Goal: Task Accomplishment & Management: Manage account settings

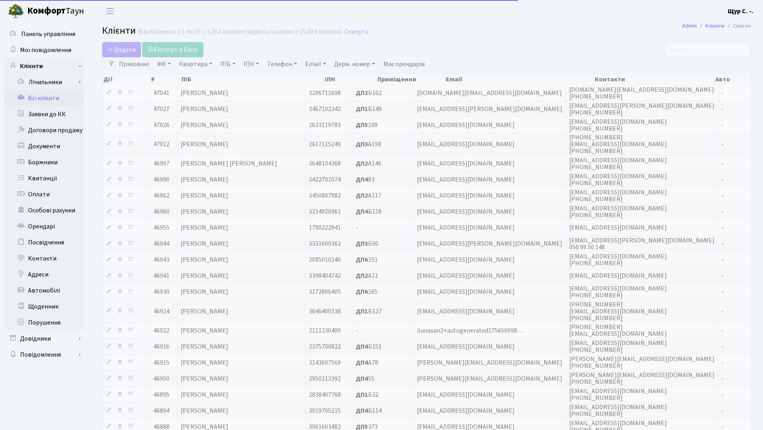
select select "25"
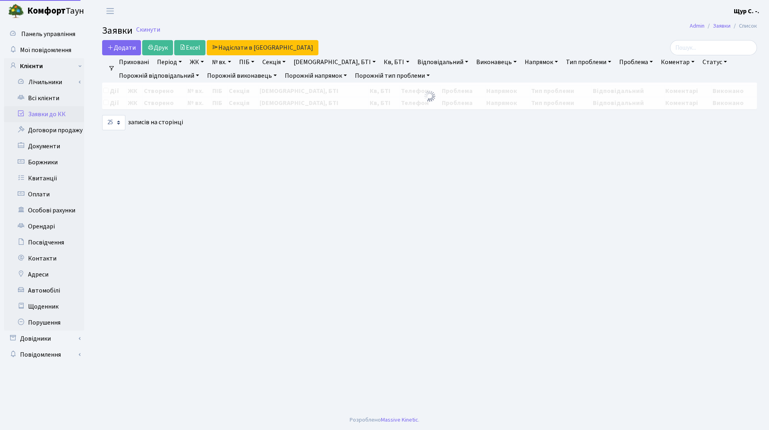
select select "25"
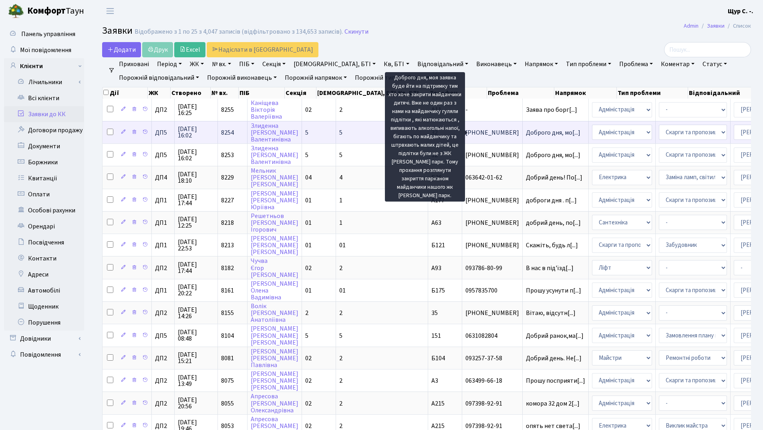
click at [526, 129] on span "Доброго дня, мо[...]" at bounding box center [553, 132] width 54 height 9
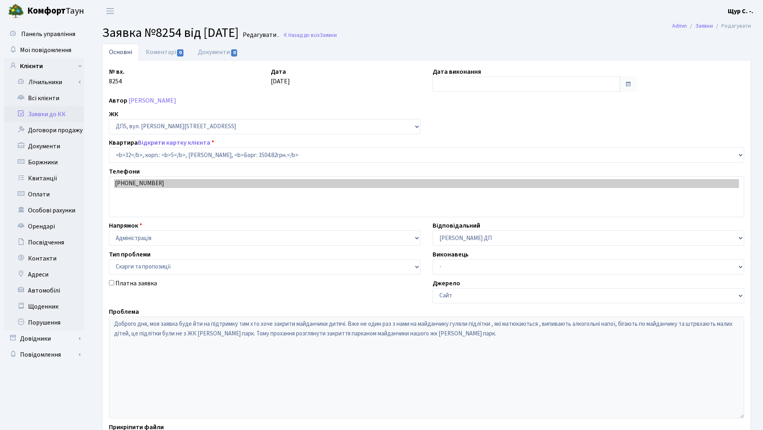
select select "45630"
select select "55"
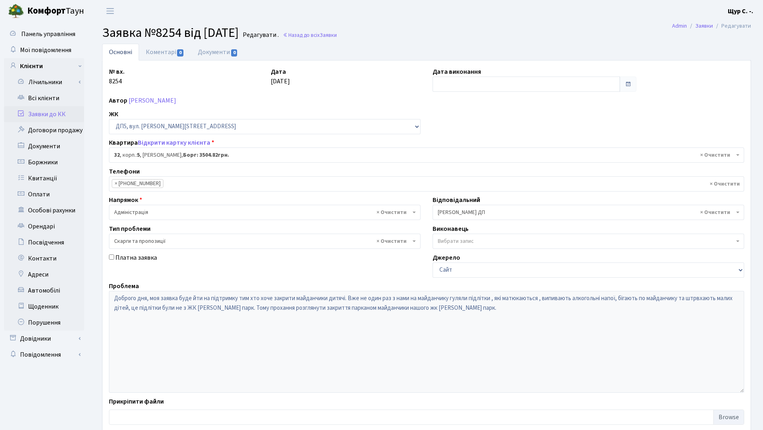
click at [45, 113] on link "Заявки до КК" at bounding box center [44, 114] width 80 height 16
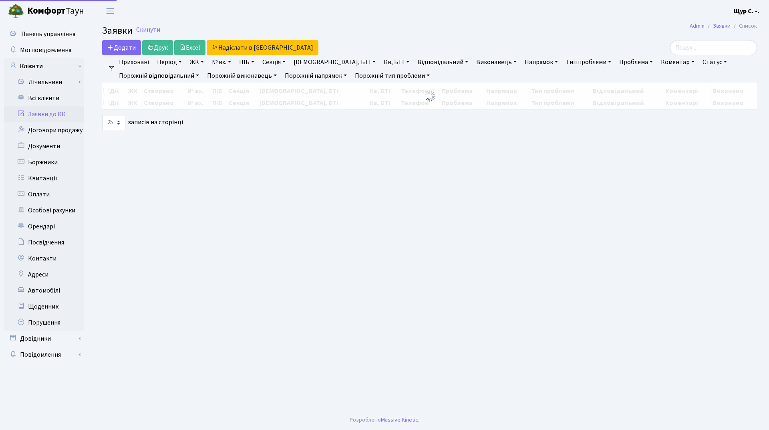
select select "25"
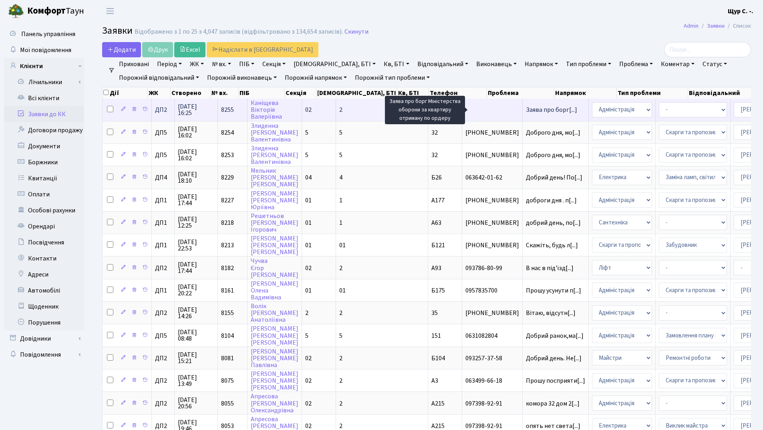
click at [526, 111] on span "Заява про борг[...]" at bounding box center [551, 109] width 51 height 9
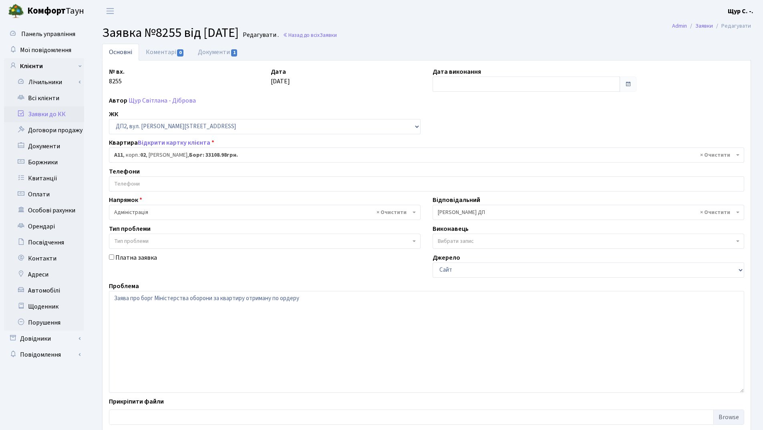
select select "34021"
click at [64, 95] on link "Всі клієнти" at bounding box center [44, 98] width 80 height 16
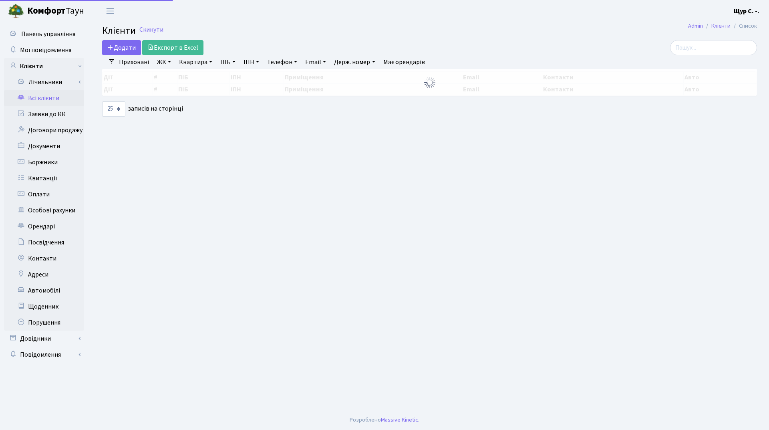
select select "25"
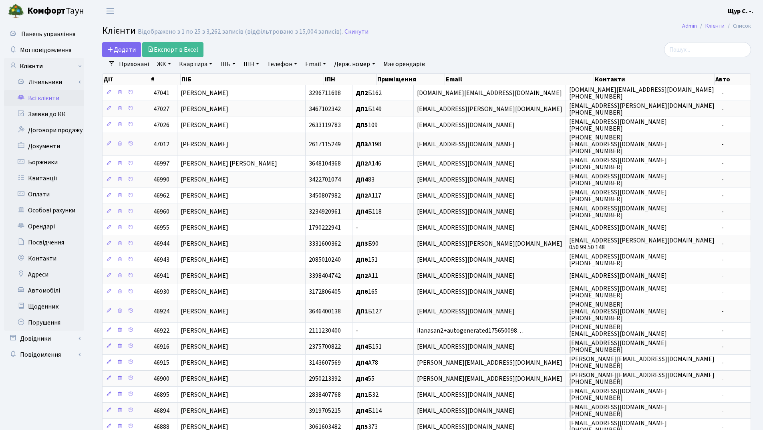
click at [192, 65] on link "Квартира" at bounding box center [196, 64] width 40 height 14
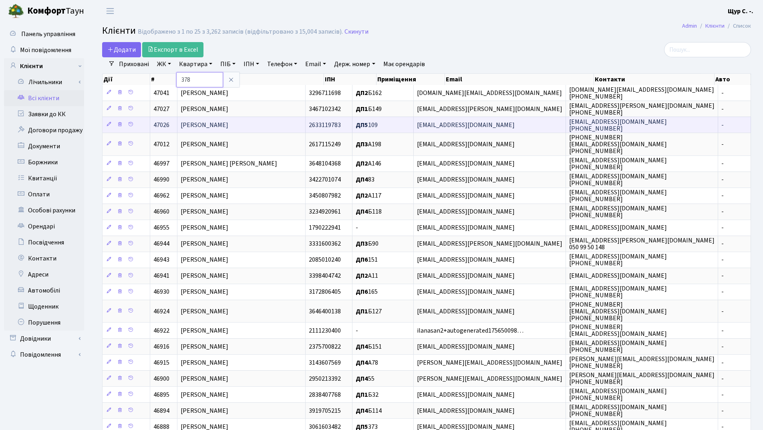
type input "378"
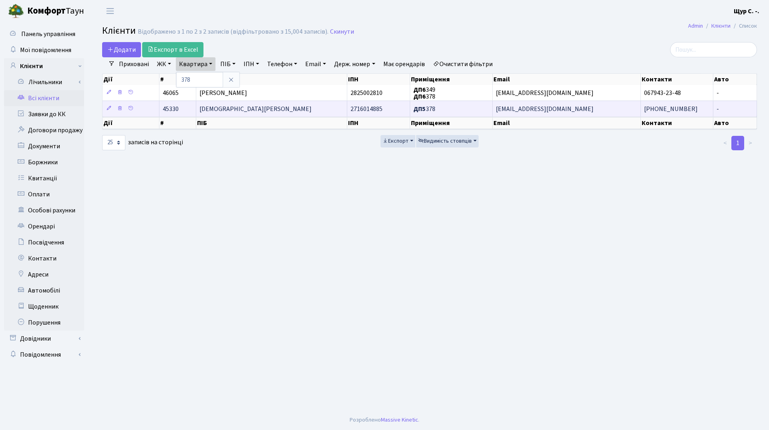
click at [281, 107] on td "[DEMOGRAPHIC_DATA][PERSON_NAME]" at bounding box center [271, 109] width 151 height 16
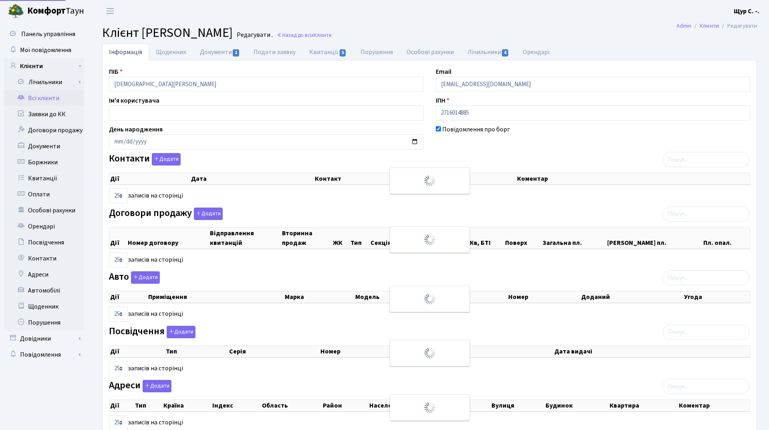
select select "25"
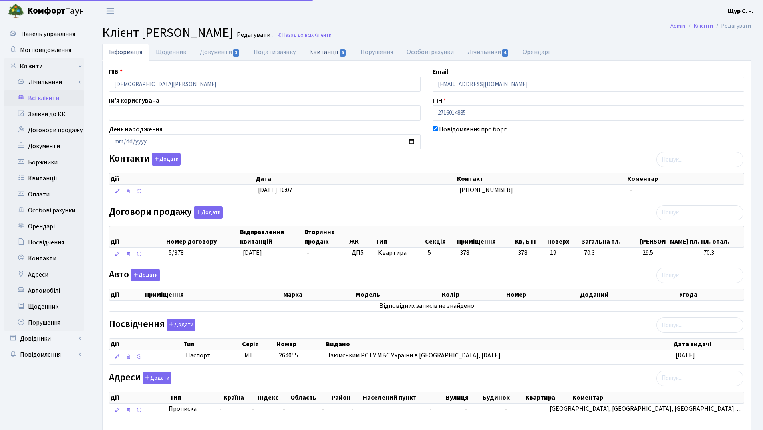
click at [326, 52] on link "Квитанції 5" at bounding box center [328, 52] width 51 height 16
select select "25"
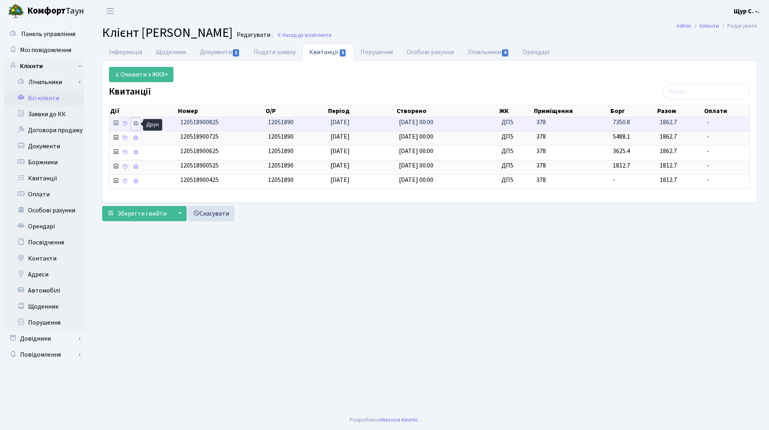
click at [134, 122] on icon at bounding box center [136, 124] width 6 height 6
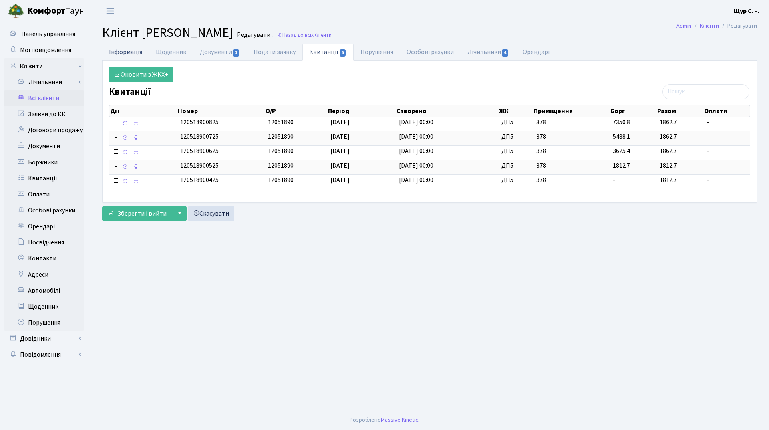
click at [120, 50] on link "Інформація" at bounding box center [125, 52] width 47 height 16
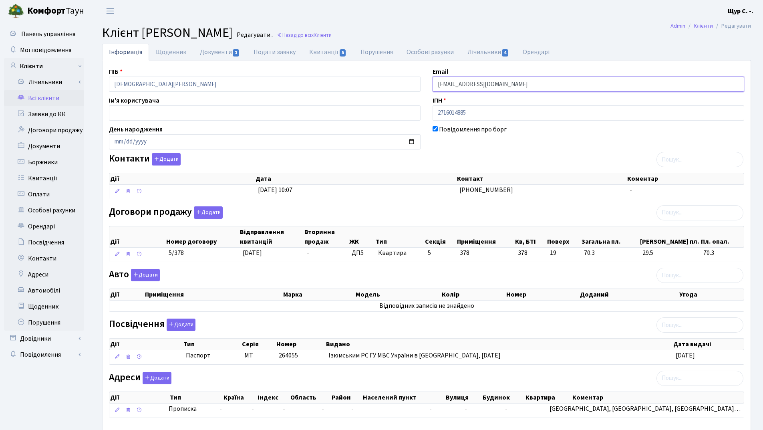
drag, startPoint x: 543, startPoint y: 85, endPoint x: 396, endPoint y: 69, distance: 147.6
click at [396, 69] on div "ПІБ Кораліс Ганна Валеріївна Email kt45330@comfort-town.com.ua Ім'я користувача…" at bounding box center [426, 246] width 647 height 358
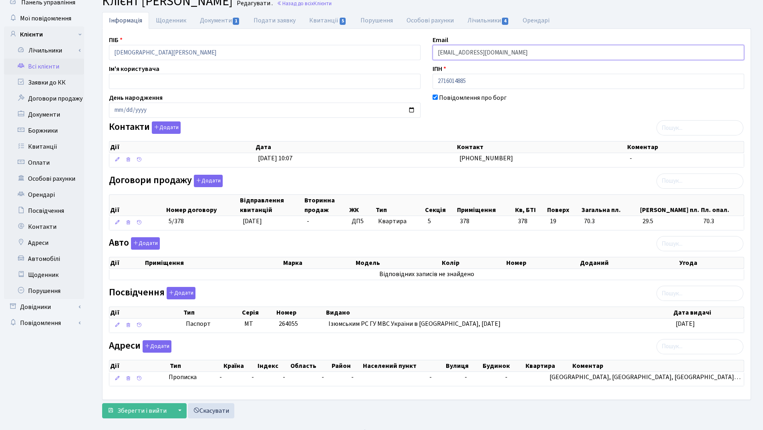
scroll to position [44, 0]
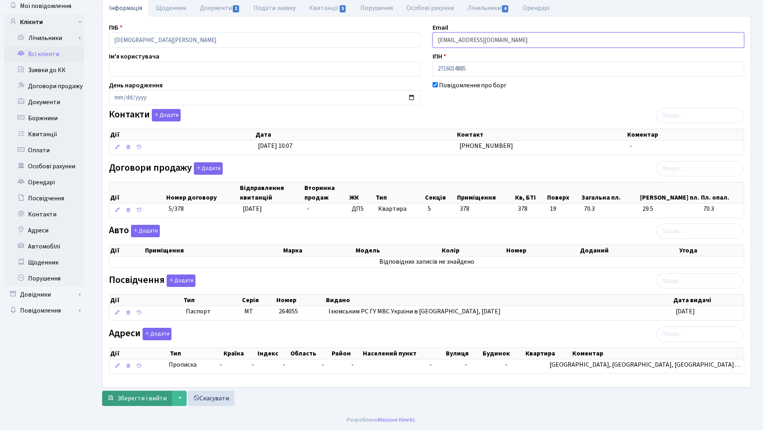
type input "ruslan.kraft@i.ua"
click at [134, 397] on span "Зберегти і вийти" at bounding box center [141, 398] width 49 height 9
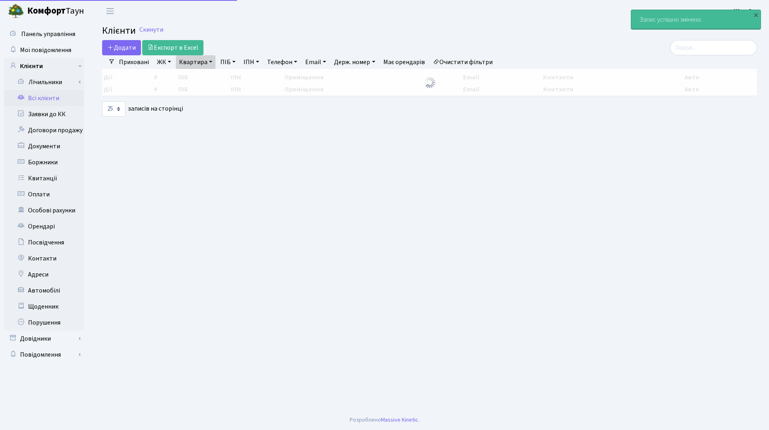
select select "25"
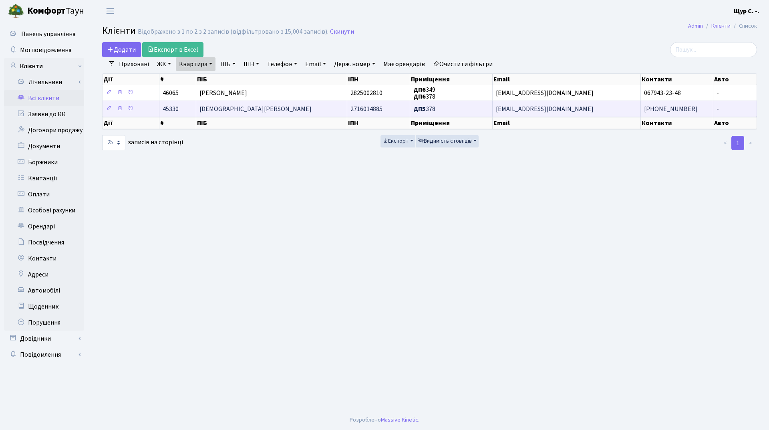
click at [287, 106] on td "Кораліс Ганна Валеріївна" at bounding box center [271, 109] width 151 height 16
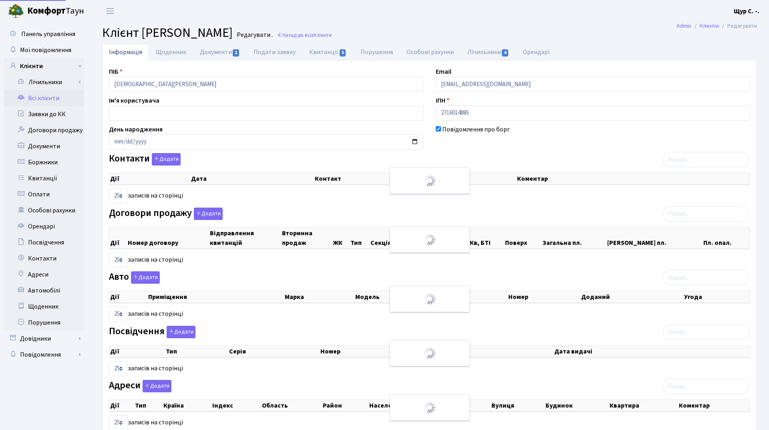
select select "25"
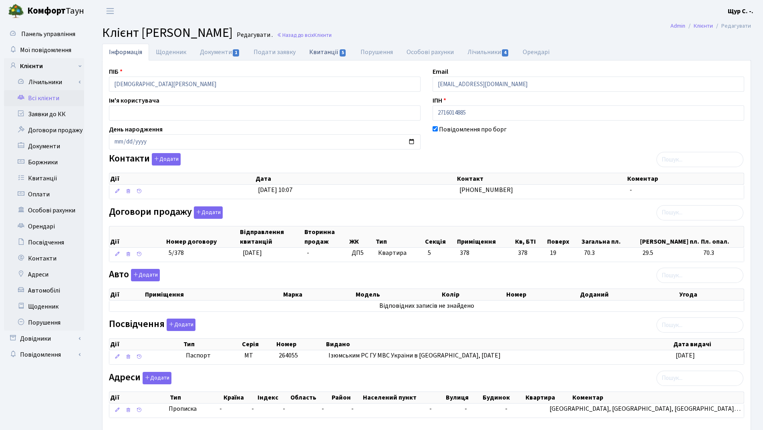
click at [322, 48] on link "Квитанції 5" at bounding box center [328, 52] width 51 height 16
select select "25"
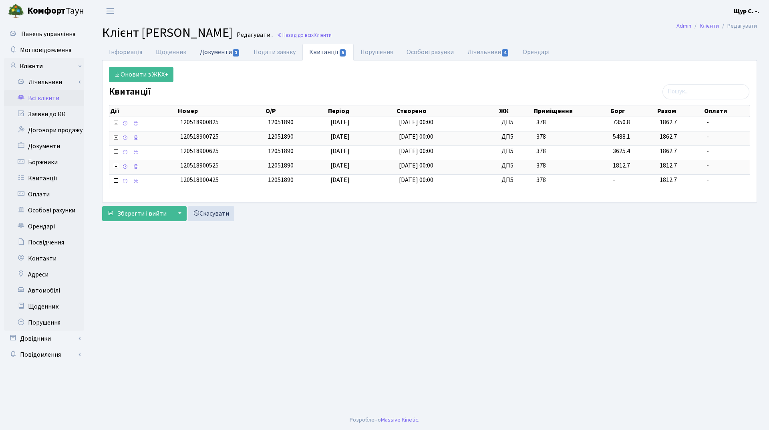
click at [220, 52] on link "Документи 1" at bounding box center [220, 52] width 54 height 16
select select "25"
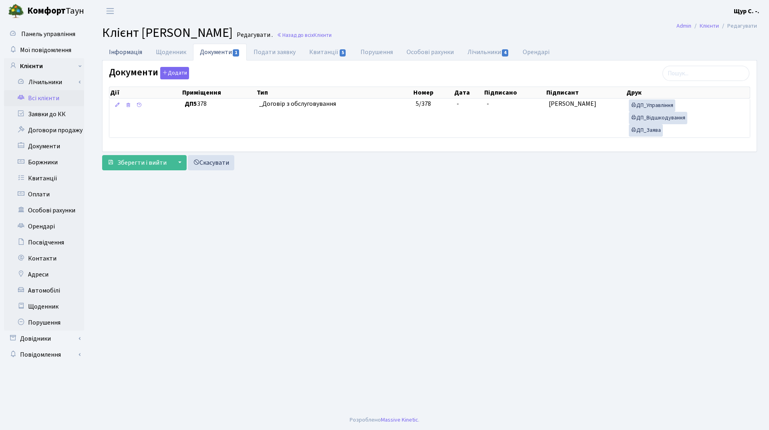
click at [127, 51] on link "Інформація" at bounding box center [125, 52] width 47 height 16
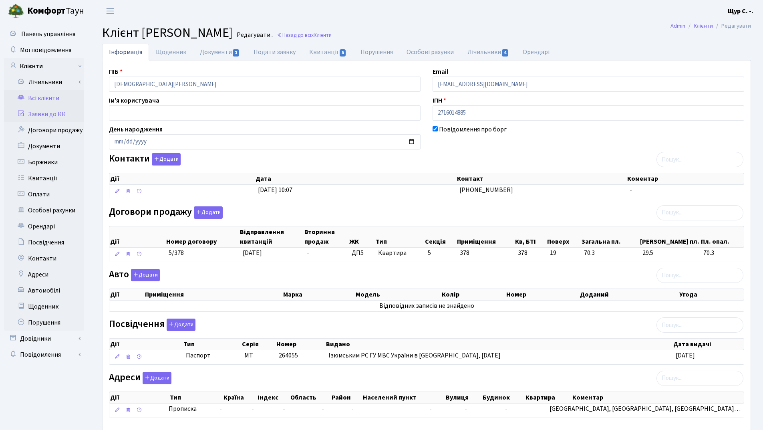
click at [59, 109] on link "Заявки до КК" at bounding box center [44, 114] width 80 height 16
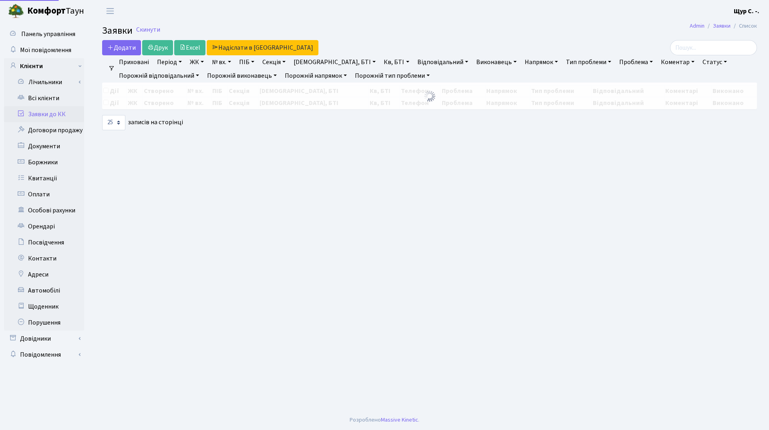
select select "25"
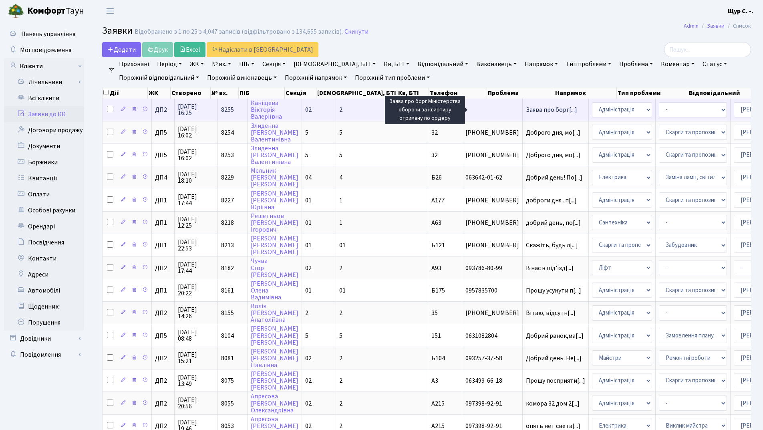
click at [526, 112] on span "Заява про борг[...]" at bounding box center [551, 109] width 51 height 9
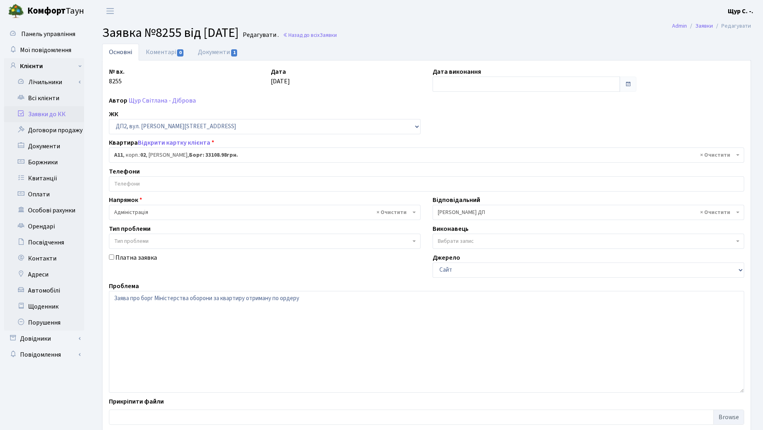
select select "34021"
click at [49, 99] on link "Всі клієнти" at bounding box center [44, 98] width 80 height 16
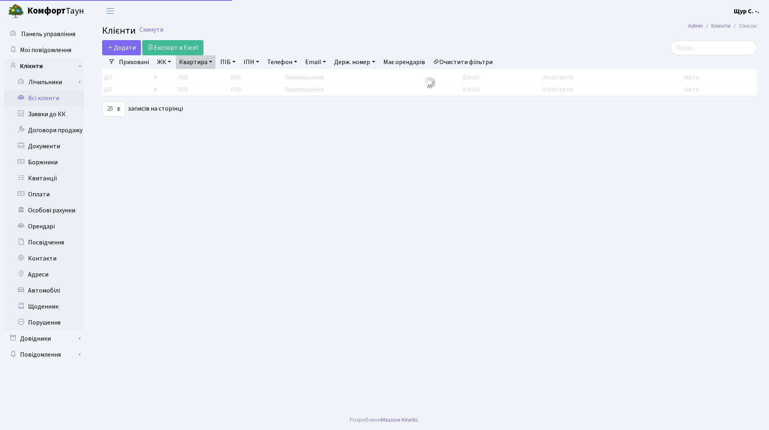
select select "25"
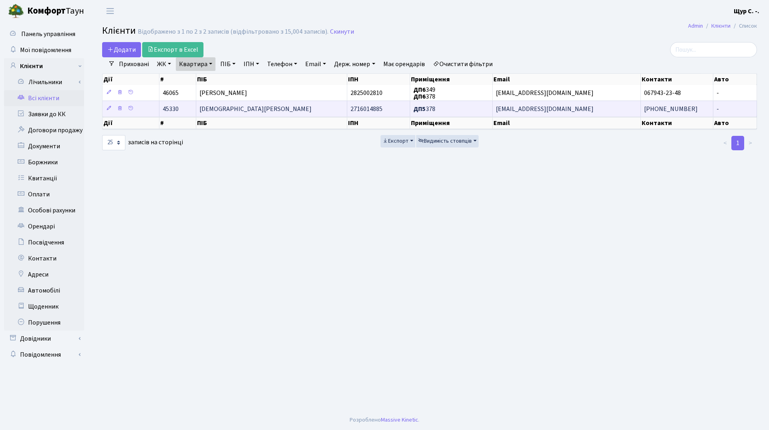
click at [242, 106] on span "[DEMOGRAPHIC_DATA][PERSON_NAME]" at bounding box center [256, 109] width 112 height 9
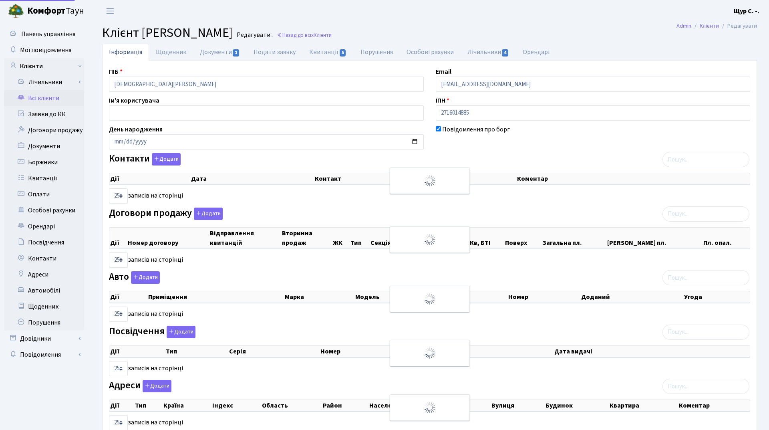
select select "25"
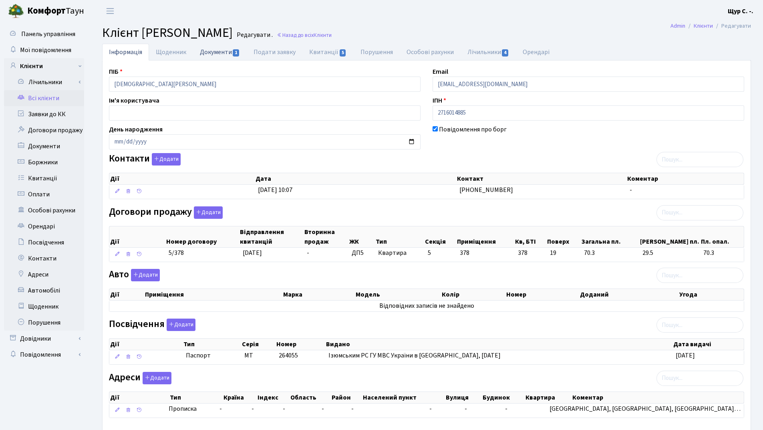
click at [216, 54] on link "Документи 1" at bounding box center [220, 52] width 54 height 16
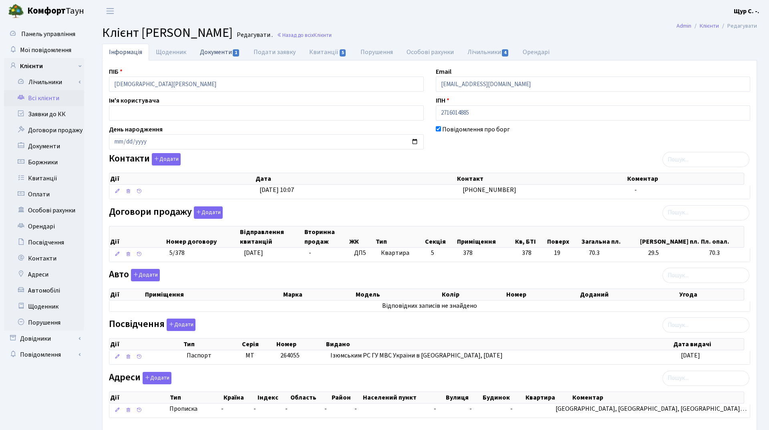
select select "25"
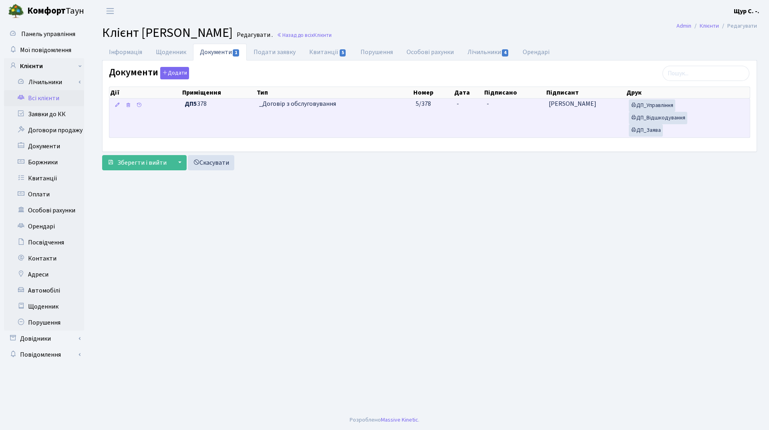
click at [319, 121] on td "_Договір з обслуговування" at bounding box center [334, 118] width 157 height 39
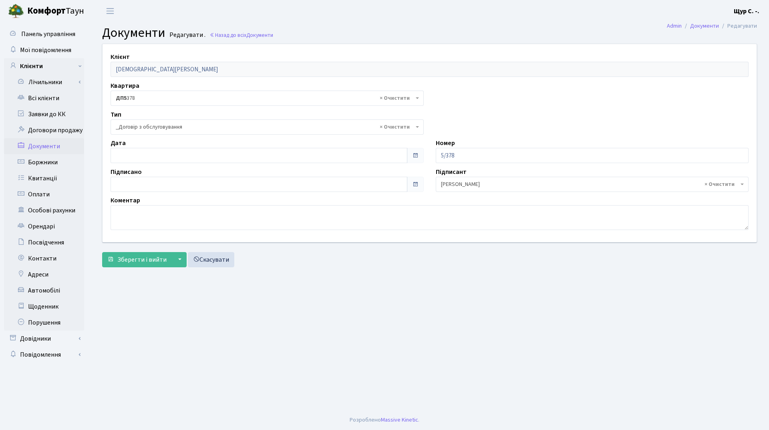
select select "289"
type input "[DATE]"
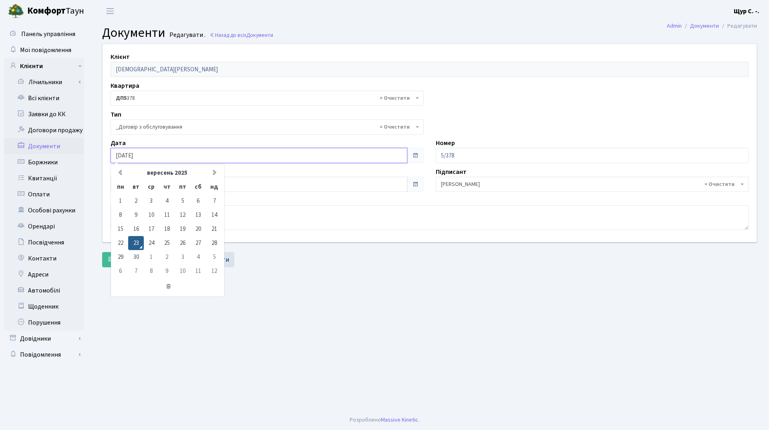
click at [228, 155] on input "23.09.2025" at bounding box center [259, 155] width 297 height 15
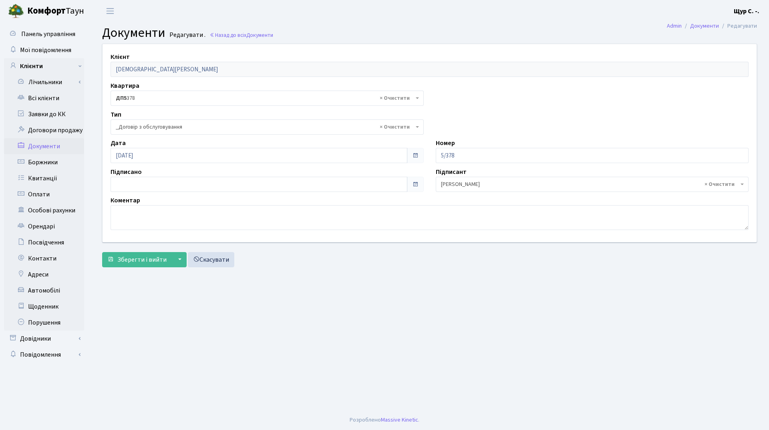
click at [330, 308] on main "Admin Документи Редагувати Документи Редагувати . Назад до всіх Документи Клієн…" at bounding box center [429, 216] width 679 height 388
type input "[DATE]"
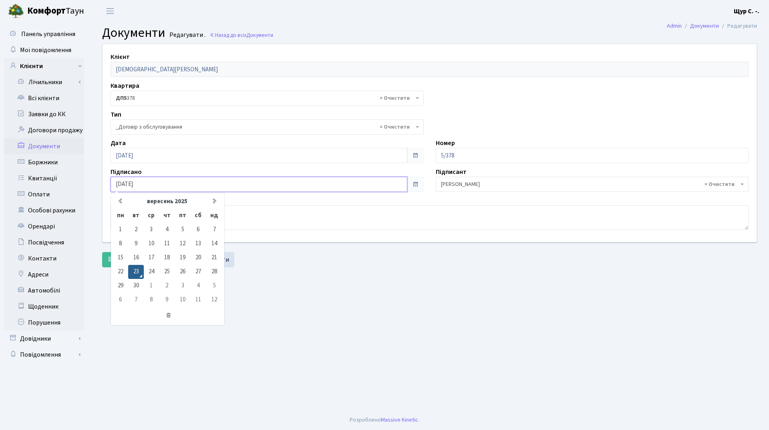
click at [216, 182] on input "[DATE]" at bounding box center [259, 184] width 297 height 15
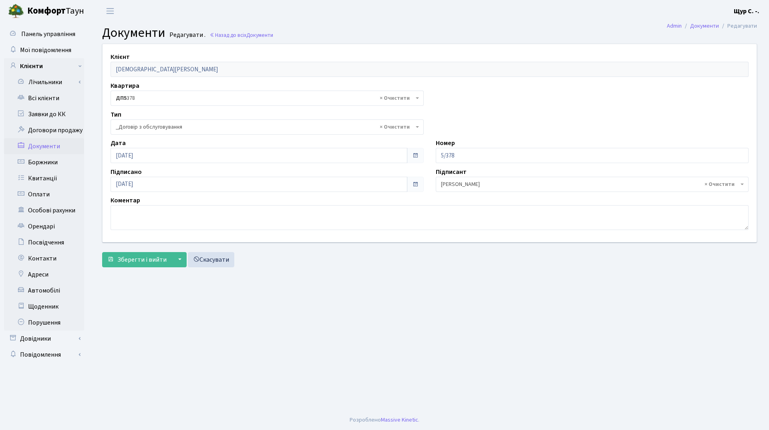
click at [322, 340] on main "Admin Документи Редагувати Документи Редагувати . Назад до всіх Документи Клієн…" at bounding box center [429, 216] width 679 height 388
click at [145, 262] on span "Зберегти і вийти" at bounding box center [141, 259] width 49 height 9
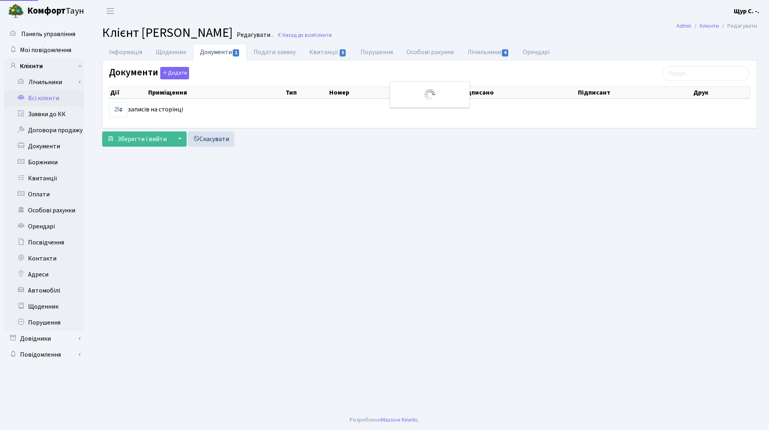
select select "25"
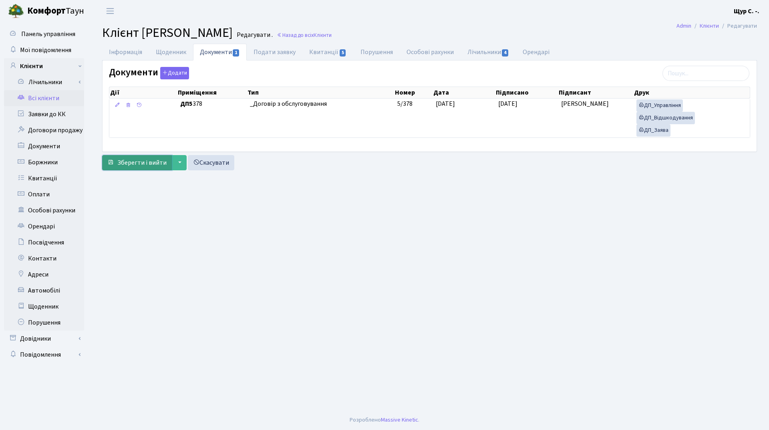
click at [131, 163] on span "Зберегти і вийти" at bounding box center [141, 162] width 49 height 9
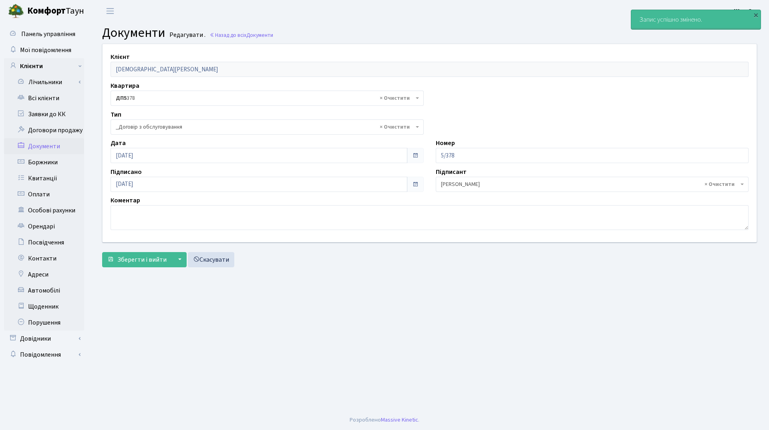
select select "289"
click at [35, 95] on link "Всі клієнти" at bounding box center [44, 98] width 80 height 16
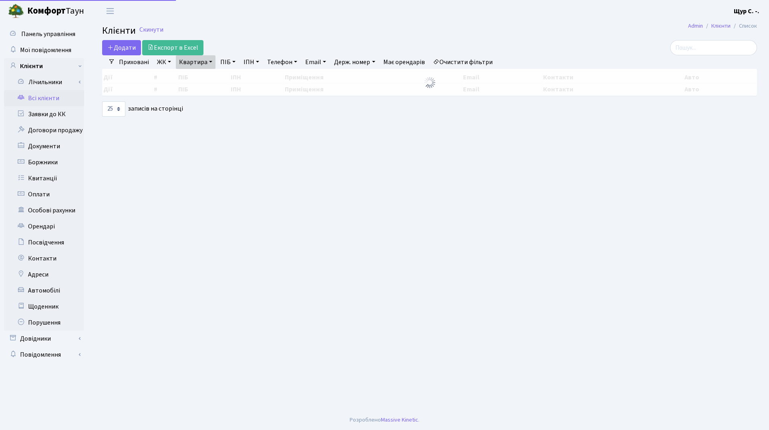
select select "25"
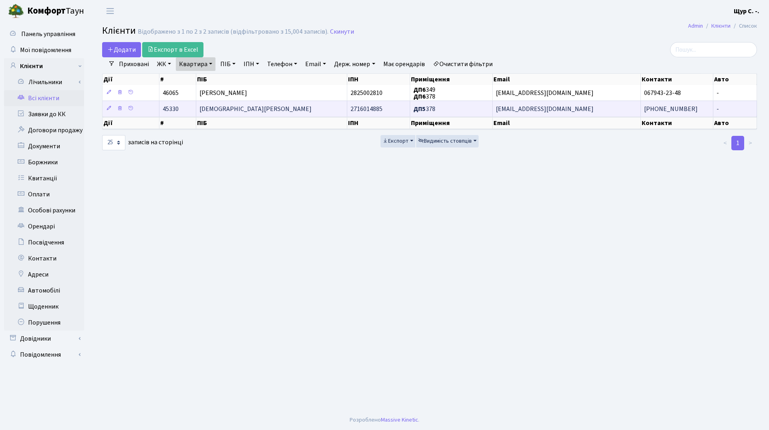
click at [270, 112] on span "[DEMOGRAPHIC_DATA][PERSON_NAME]" at bounding box center [256, 109] width 112 height 9
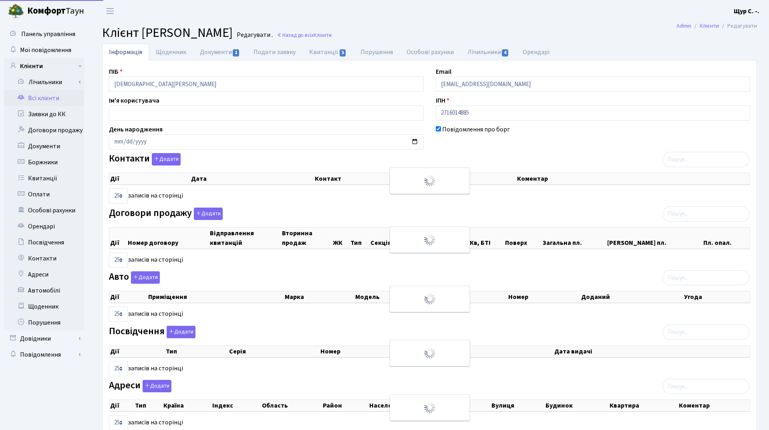
select select "25"
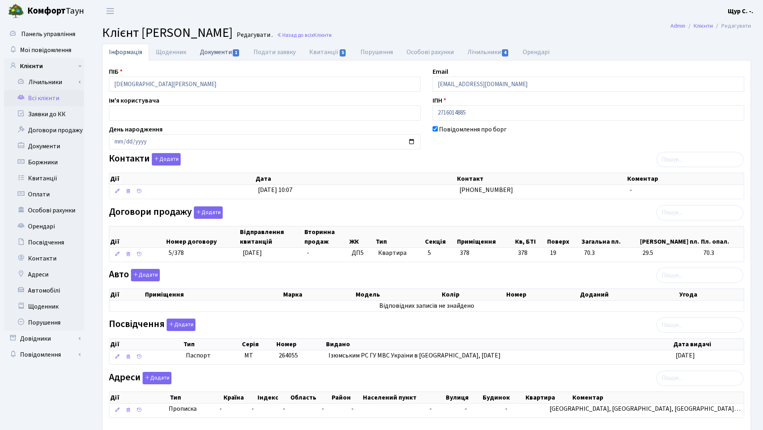
click at [211, 50] on link "Документи 1" at bounding box center [220, 52] width 54 height 16
select select "25"
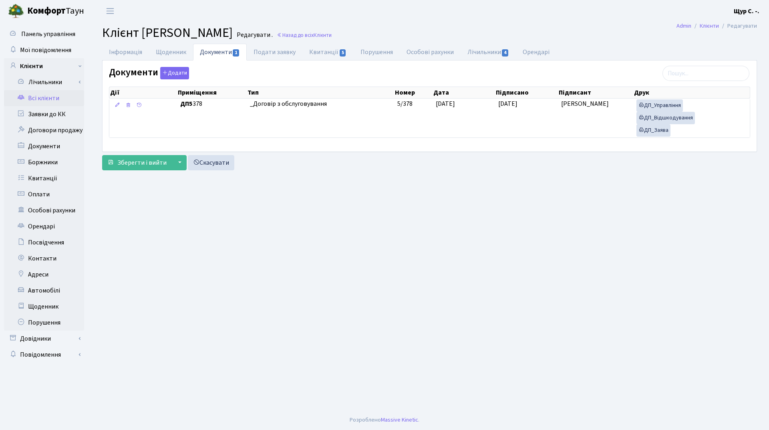
click at [58, 99] on link "Всі клієнти" at bounding box center [44, 98] width 80 height 16
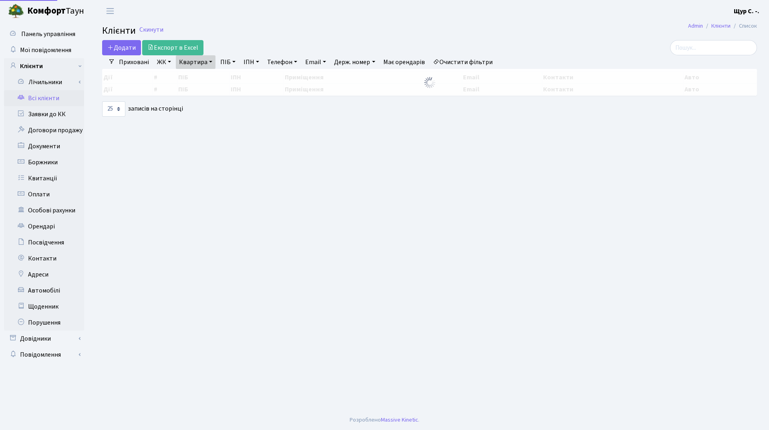
select select "25"
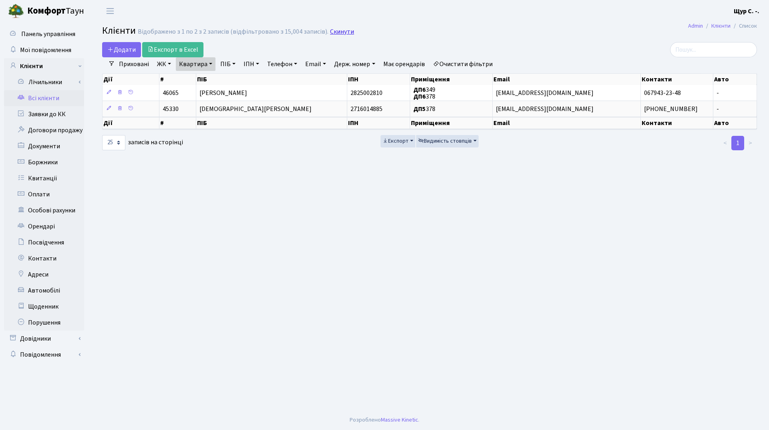
click at [333, 32] on link "Скинути" at bounding box center [342, 32] width 24 height 8
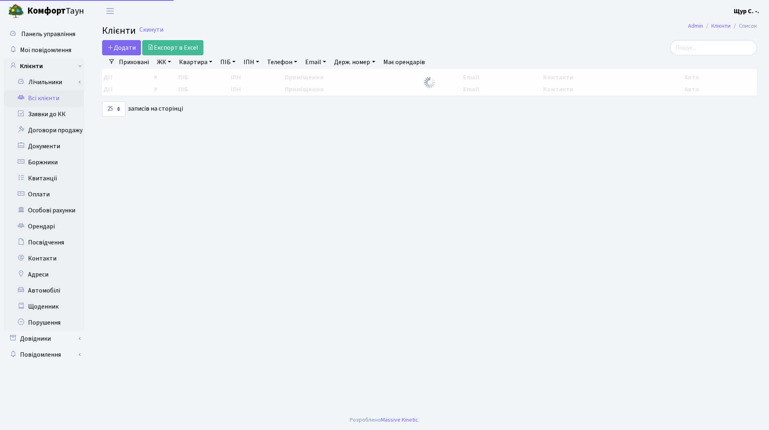
select select "25"
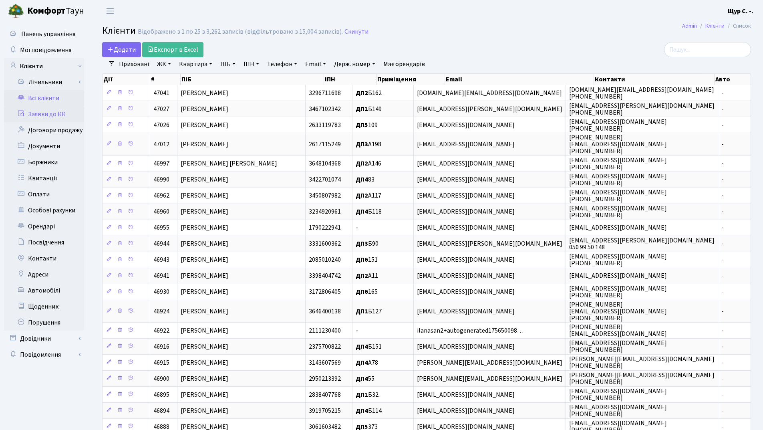
click at [64, 111] on link "Заявки до КК" at bounding box center [44, 114] width 80 height 16
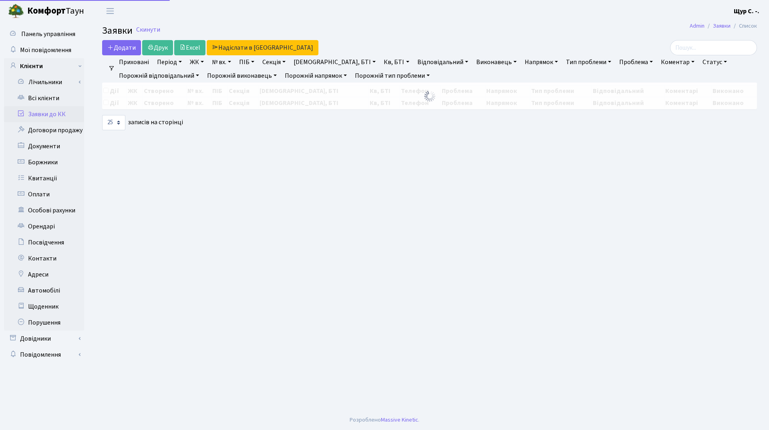
select select "25"
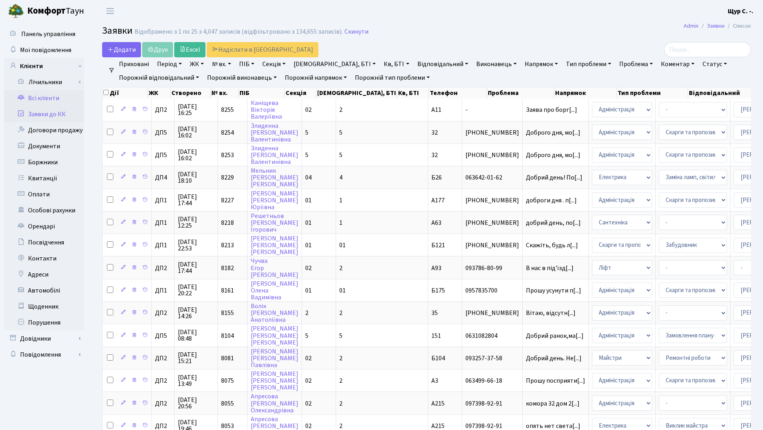
click at [55, 99] on link "Всі клієнти" at bounding box center [44, 98] width 80 height 16
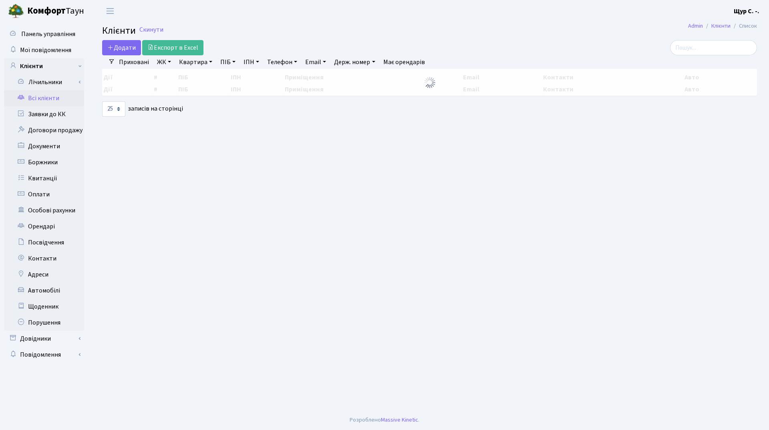
select select "25"
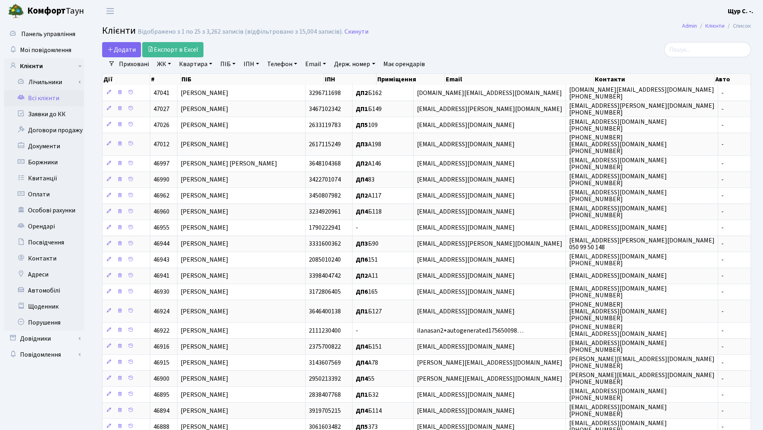
click at [194, 65] on link "Квартира" at bounding box center [196, 64] width 40 height 14
type input "169"
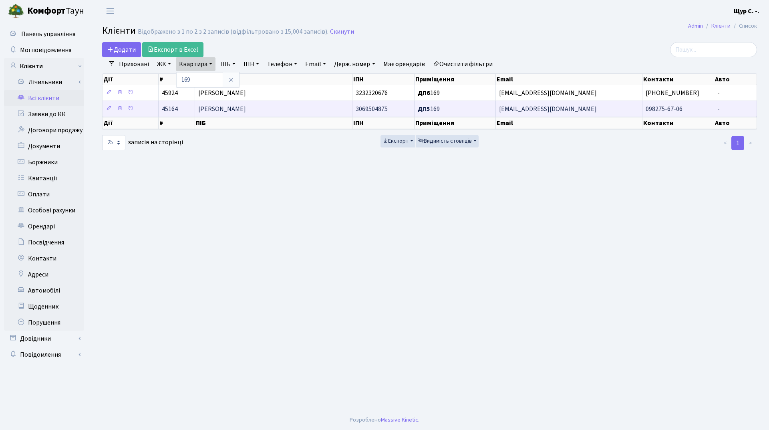
click at [219, 108] on span "[PERSON_NAME]" at bounding box center [222, 109] width 48 height 9
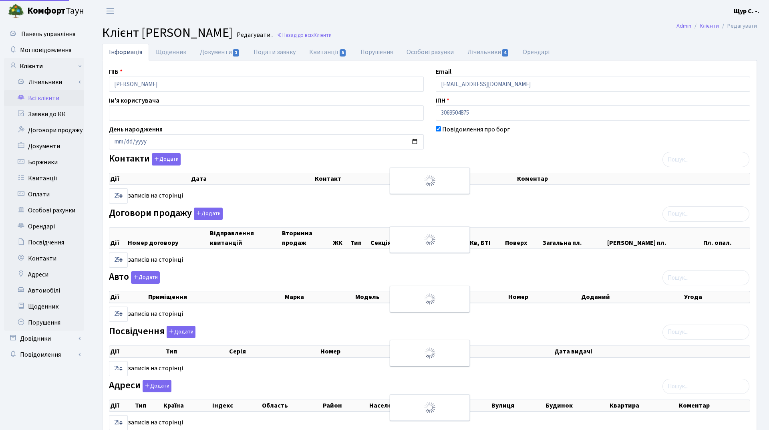
select select "25"
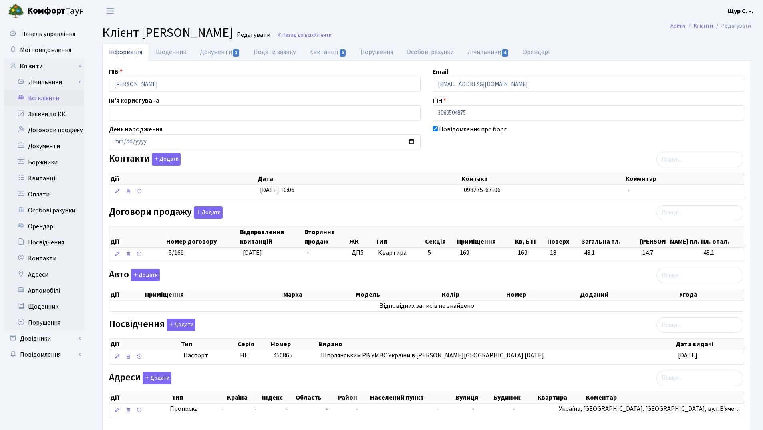
click at [53, 99] on link "Всі клієнти" at bounding box center [44, 98] width 80 height 16
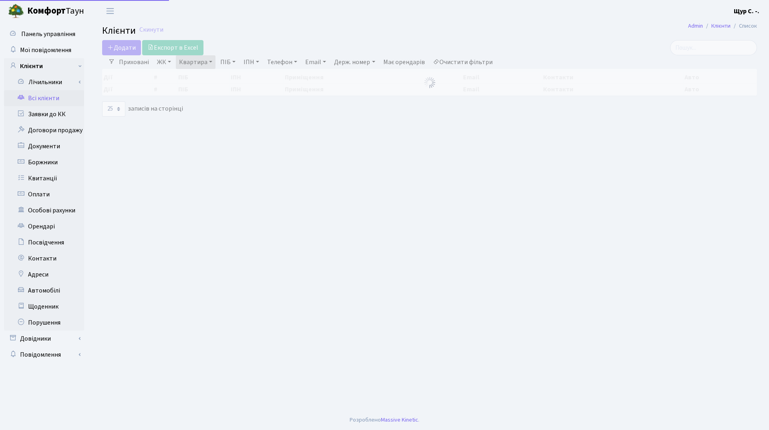
select select "25"
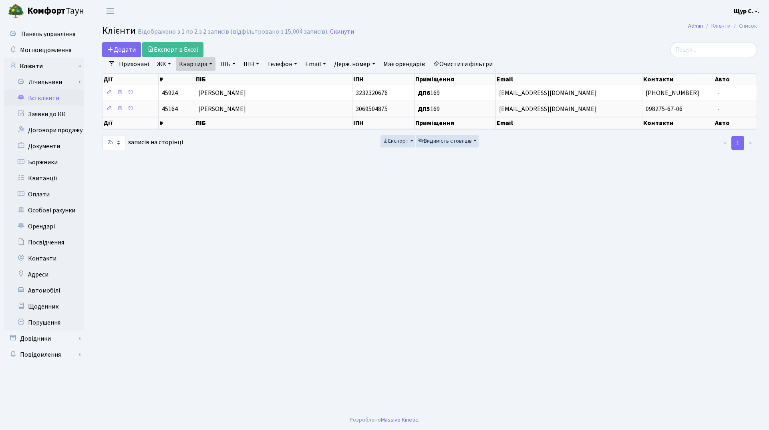
click at [207, 63] on link "Квартира" at bounding box center [196, 64] width 40 height 14
click at [204, 77] on input "169" at bounding box center [199, 79] width 47 height 15
type input "1"
type input "388"
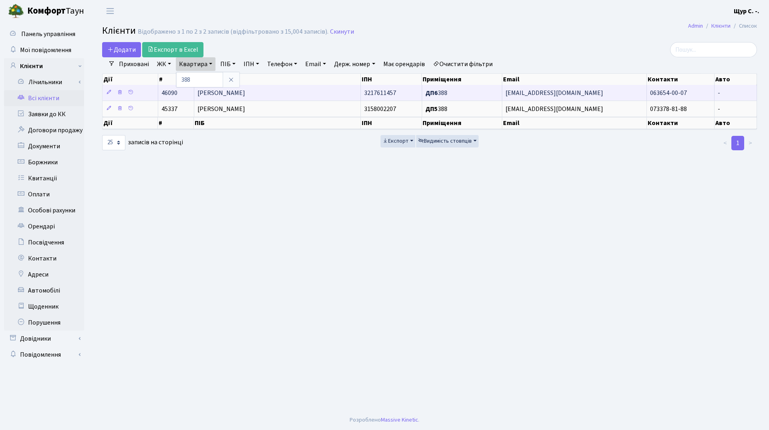
click at [245, 93] on span "[PERSON_NAME]" at bounding box center [222, 93] width 48 height 9
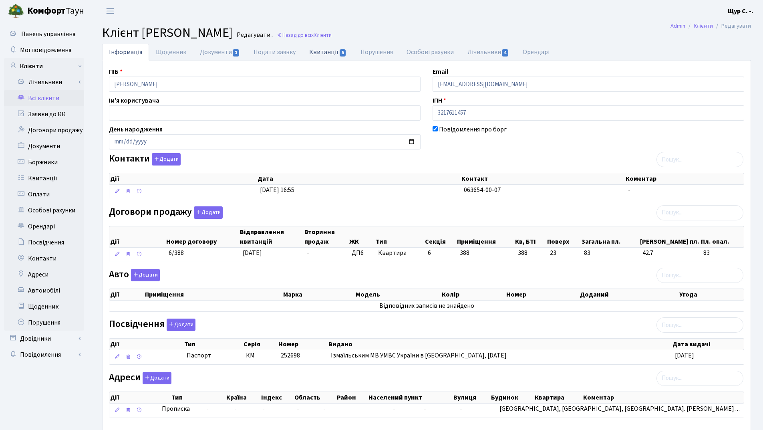
click at [324, 54] on link "Квитанції 5" at bounding box center [328, 52] width 51 height 16
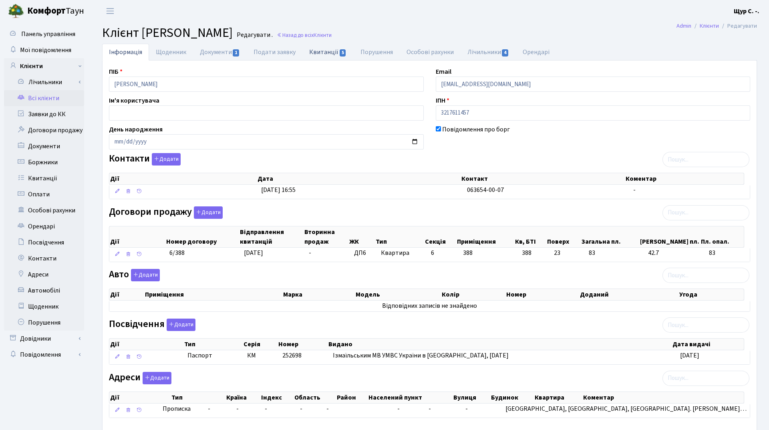
select select "25"
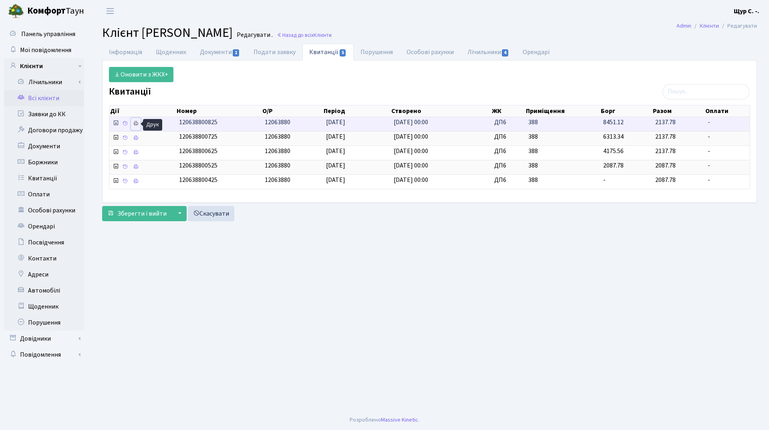
click at [137, 123] on icon at bounding box center [136, 124] width 6 height 6
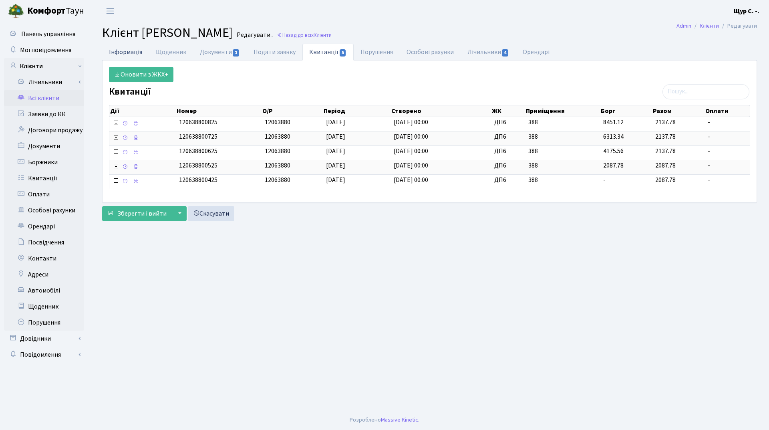
click at [130, 54] on link "Інформація" at bounding box center [125, 52] width 47 height 16
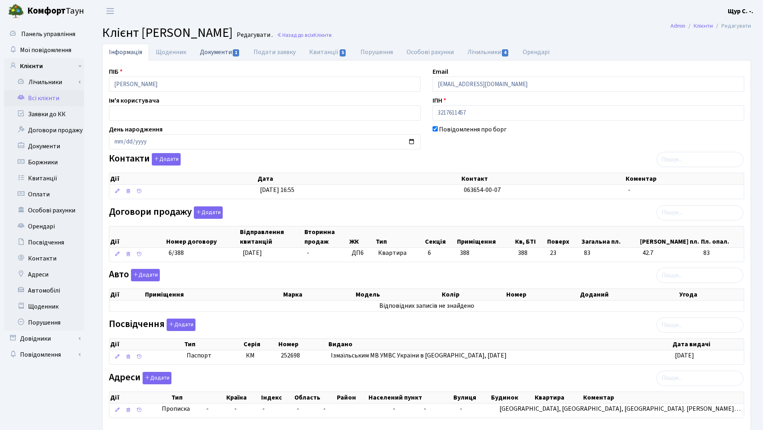
click at [212, 53] on link "Документи 1" at bounding box center [220, 52] width 54 height 16
select select "25"
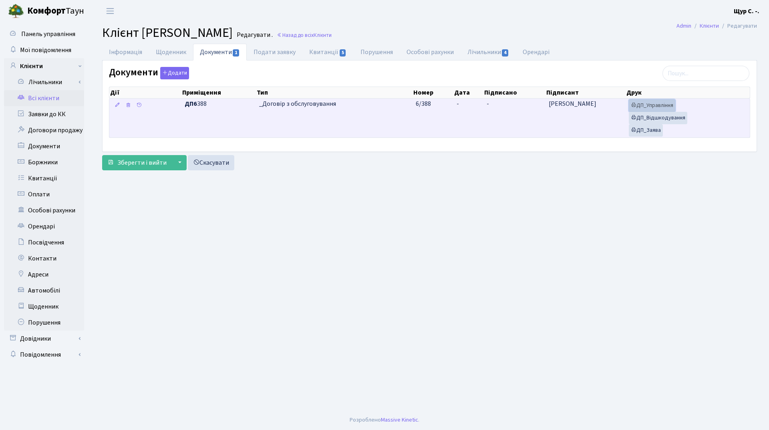
click at [667, 105] on link "ДП_Управління" at bounding box center [652, 105] width 46 height 12
click at [664, 117] on link "ДП_Відшкодування" at bounding box center [658, 118] width 58 height 12
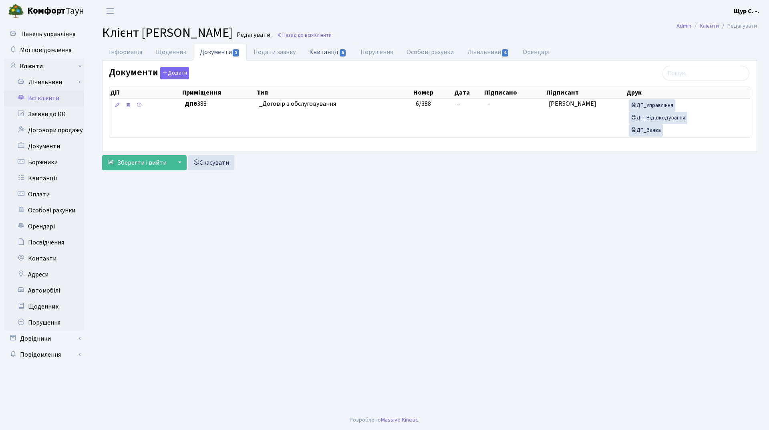
click at [316, 54] on link "Квитанції 5" at bounding box center [328, 52] width 51 height 16
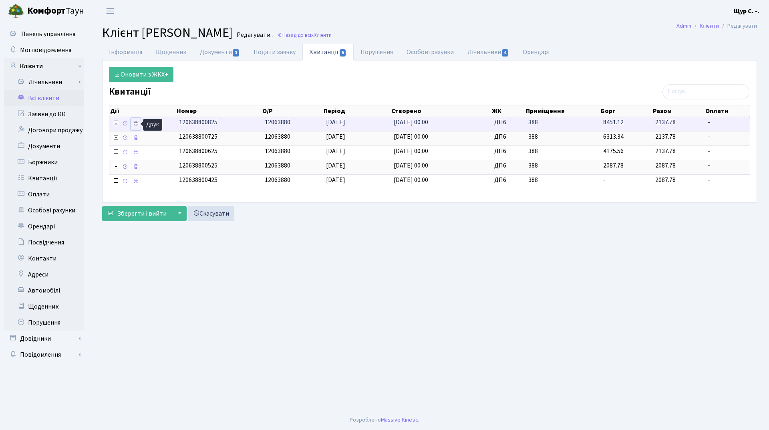
click at [138, 122] on icon at bounding box center [136, 124] width 6 height 6
click at [55, 99] on link "Всі клієнти" at bounding box center [44, 98] width 80 height 16
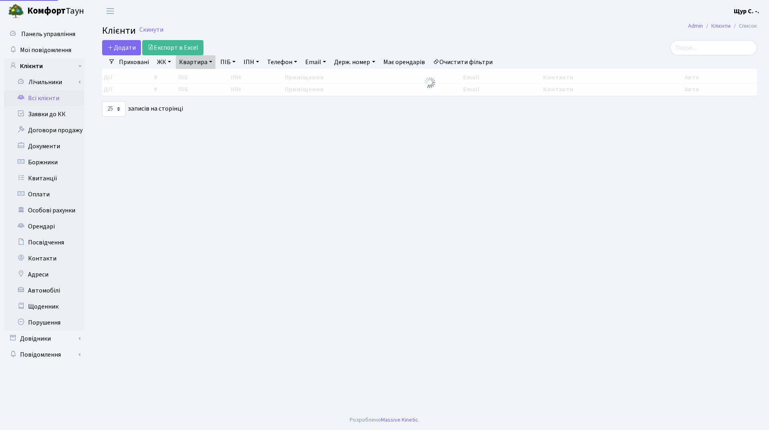
select select "25"
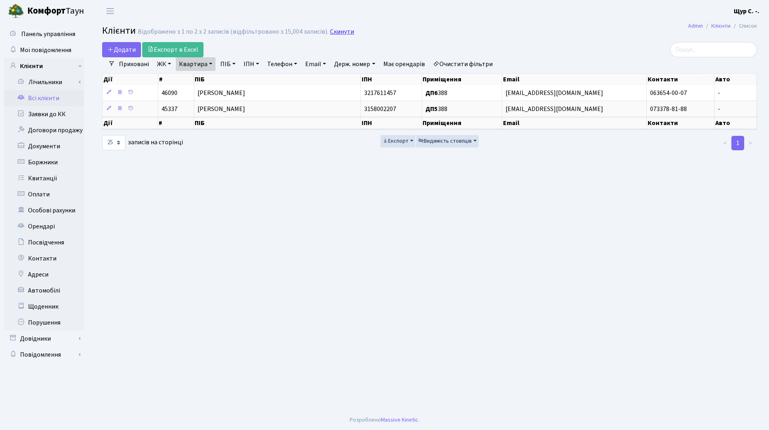
click at [337, 28] on link "Скинути" at bounding box center [342, 32] width 24 height 8
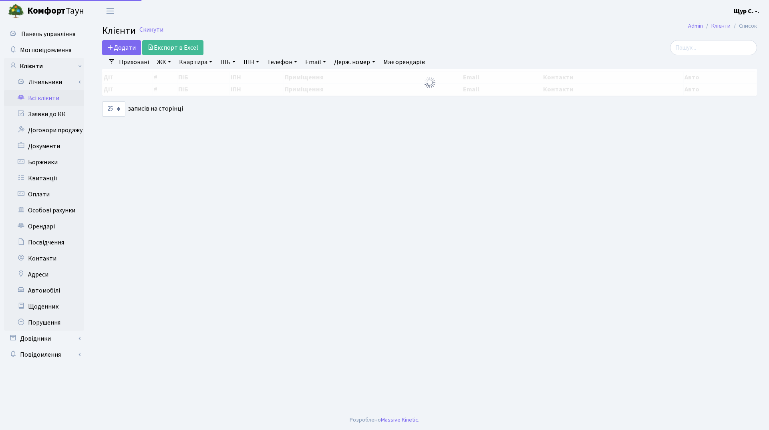
select select "25"
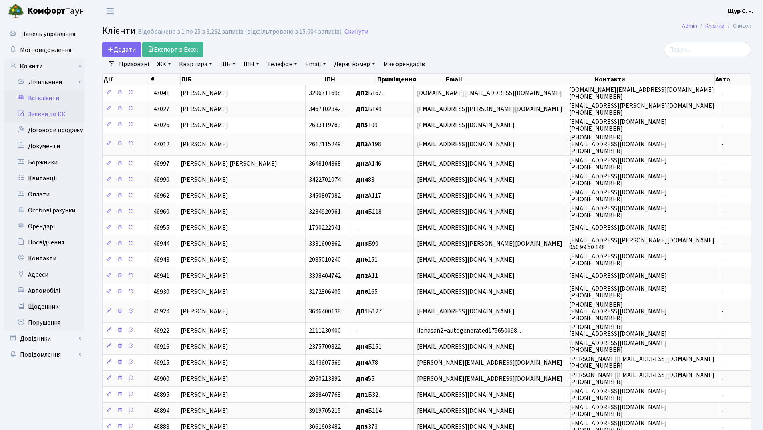
click at [52, 113] on link "Заявки до КК" at bounding box center [44, 114] width 80 height 16
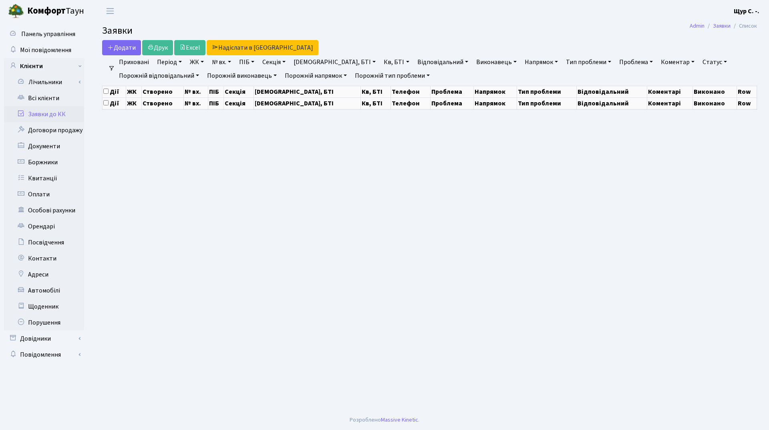
select select "25"
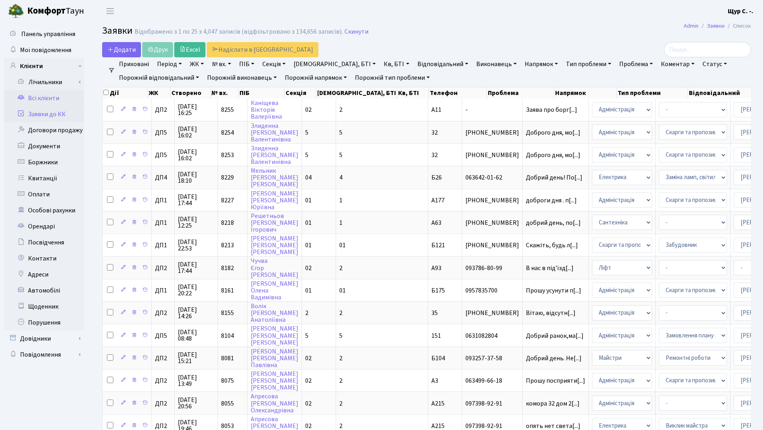
click at [45, 97] on link "Всі клієнти" at bounding box center [44, 98] width 80 height 16
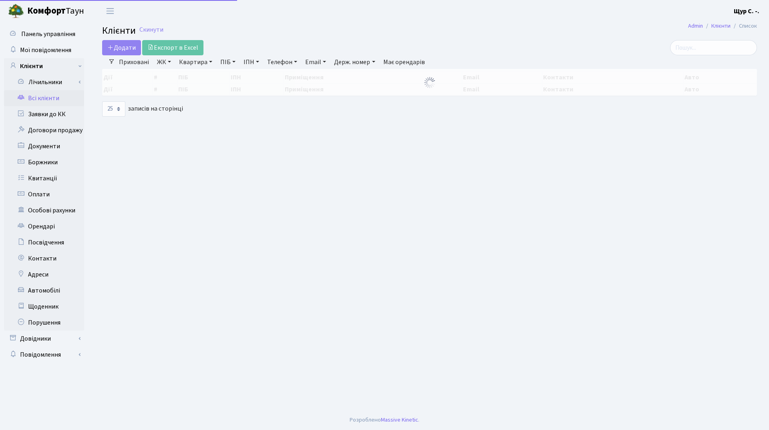
select select "25"
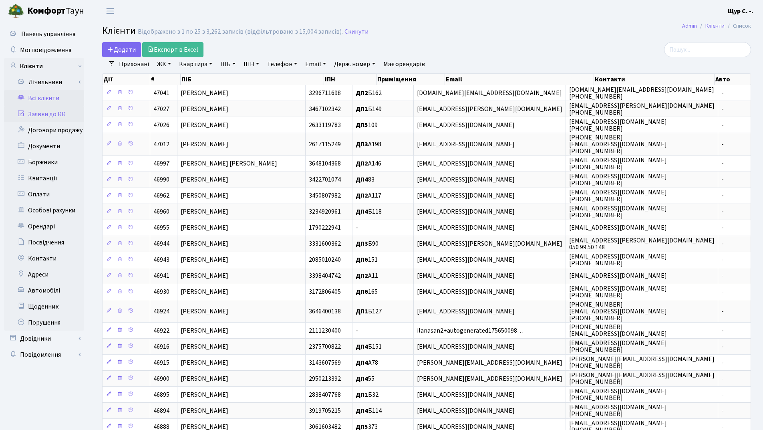
click at [57, 114] on link "Заявки до КК" at bounding box center [44, 114] width 80 height 16
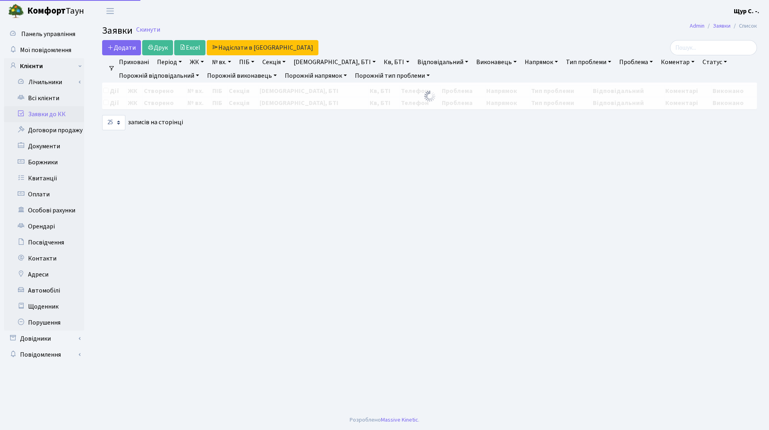
select select "25"
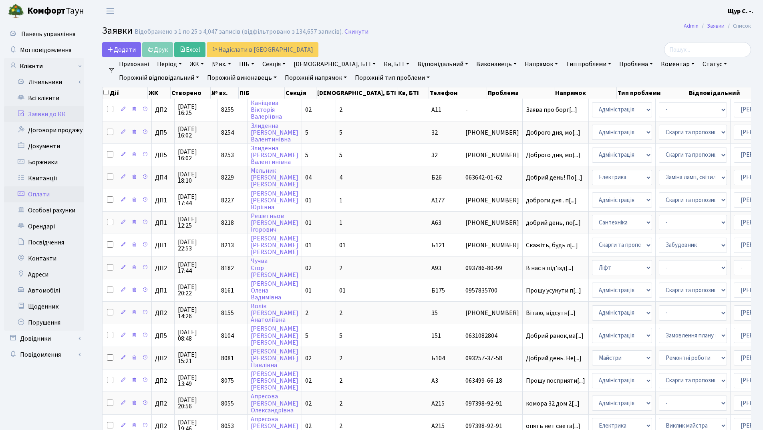
click at [48, 196] on link "Оплати" at bounding box center [44, 194] width 80 height 16
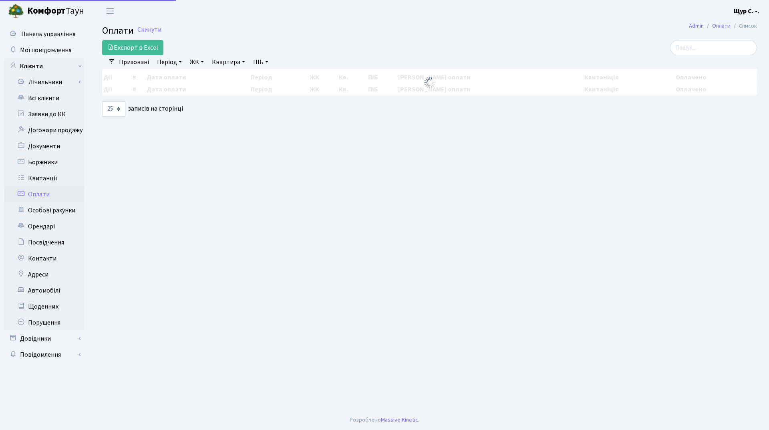
select select "25"
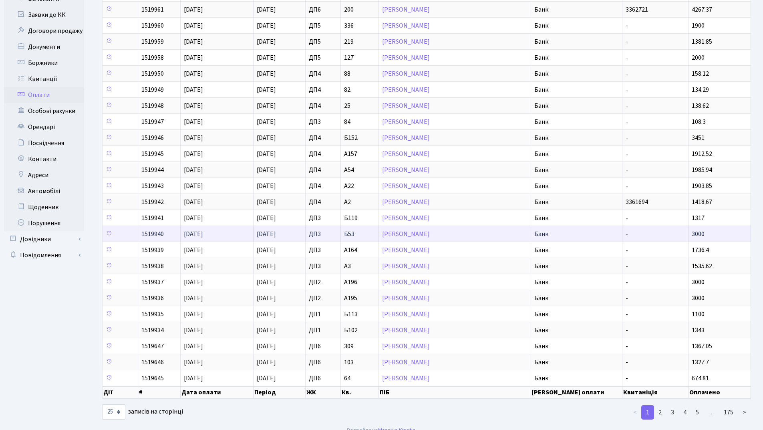
scroll to position [110, 0]
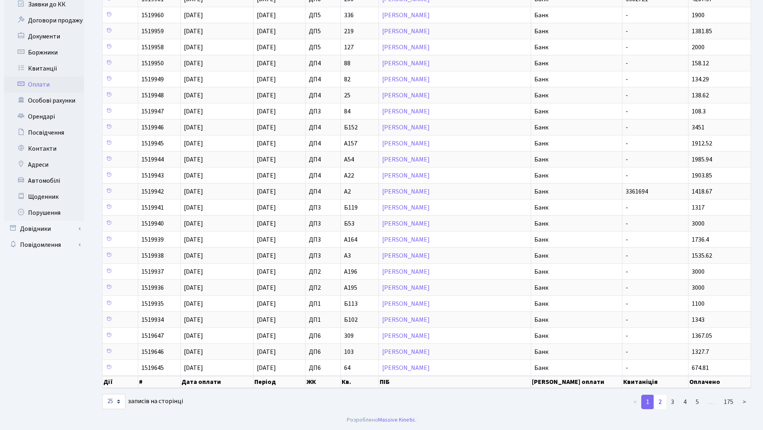
click at [660, 403] on link "2" at bounding box center [660, 402] width 13 height 14
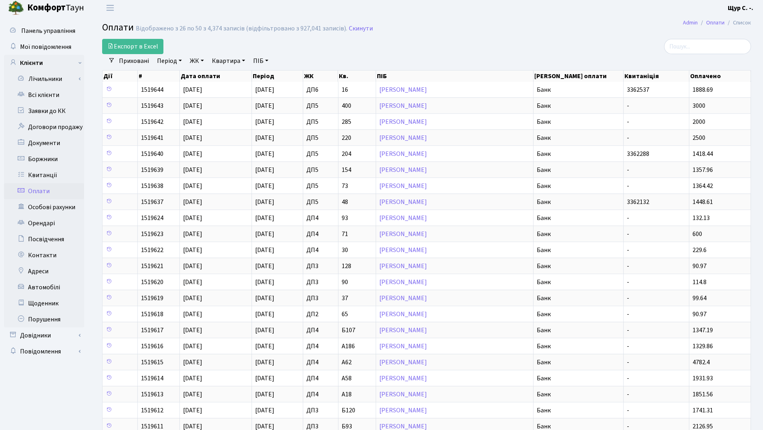
scroll to position [0, 0]
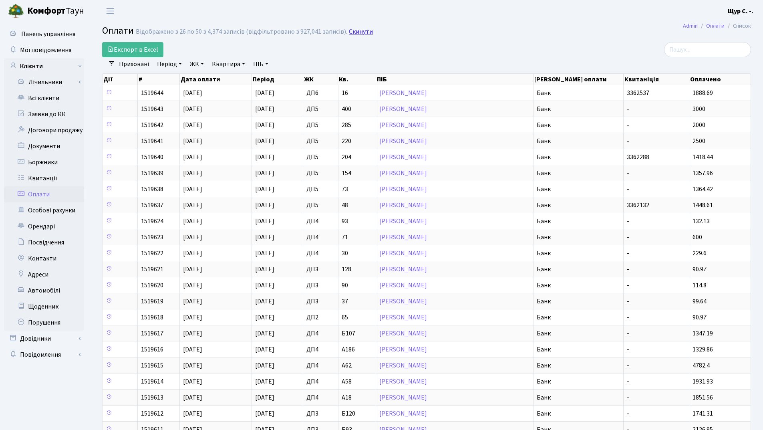
click at [358, 28] on link "Скинути" at bounding box center [361, 32] width 24 height 8
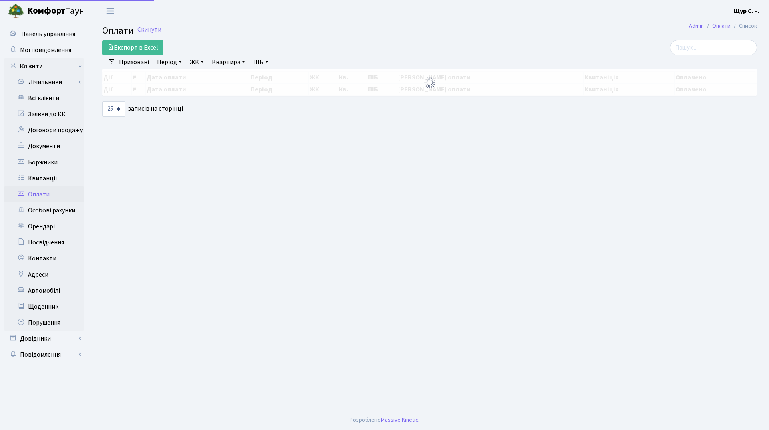
select select "25"
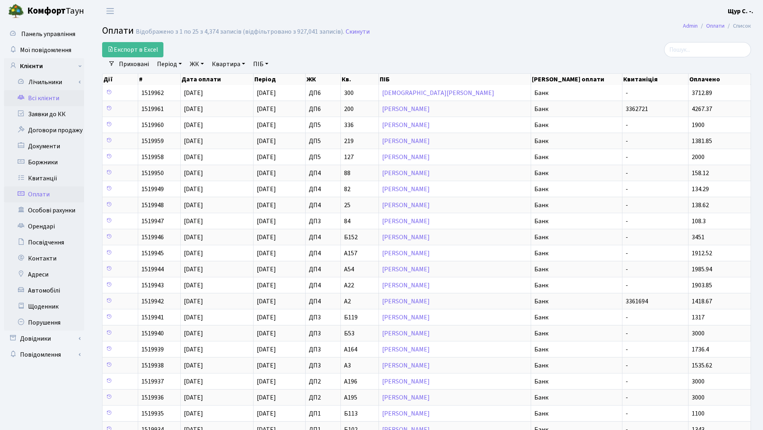
click link "Всі клієнти"
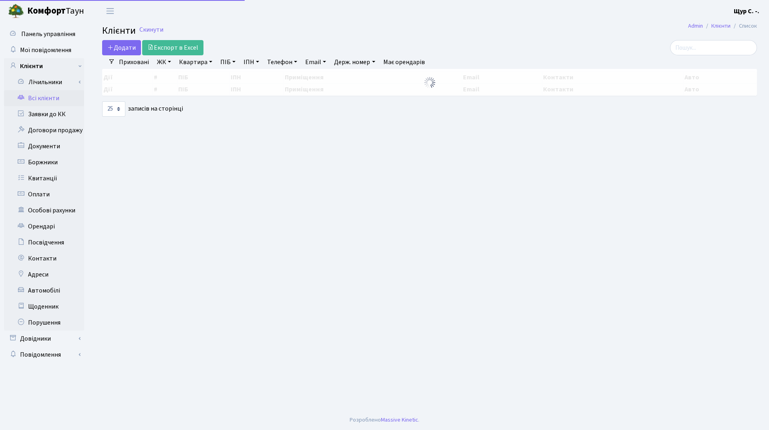
select select "25"
